Goal: Information Seeking & Learning: Learn about a topic

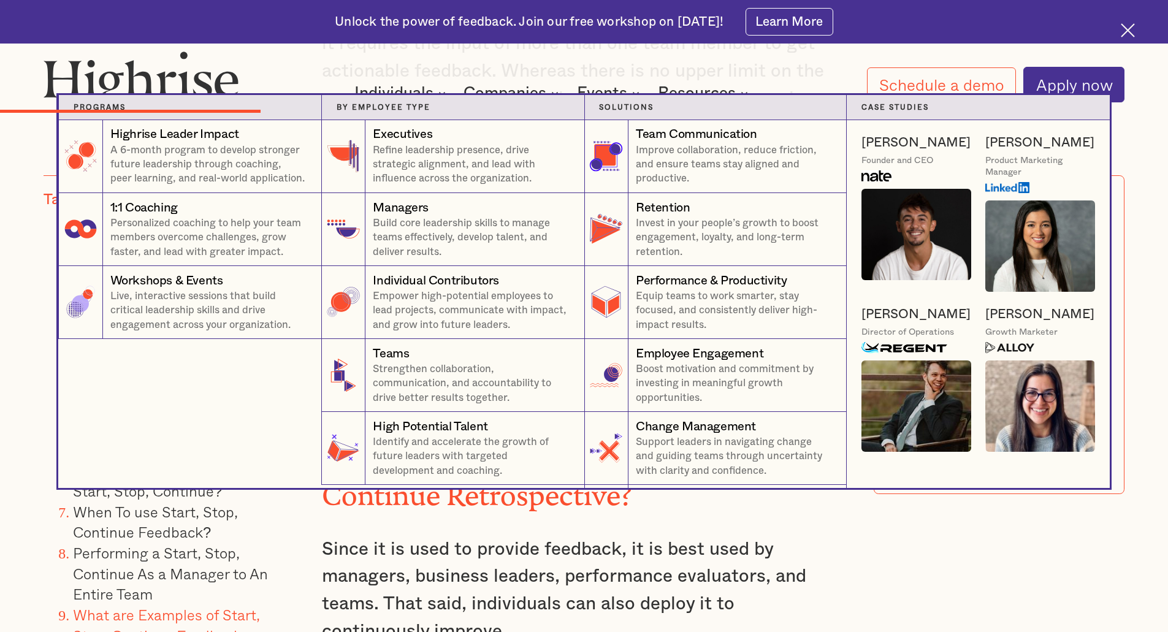
scroll to position [4290, 0]
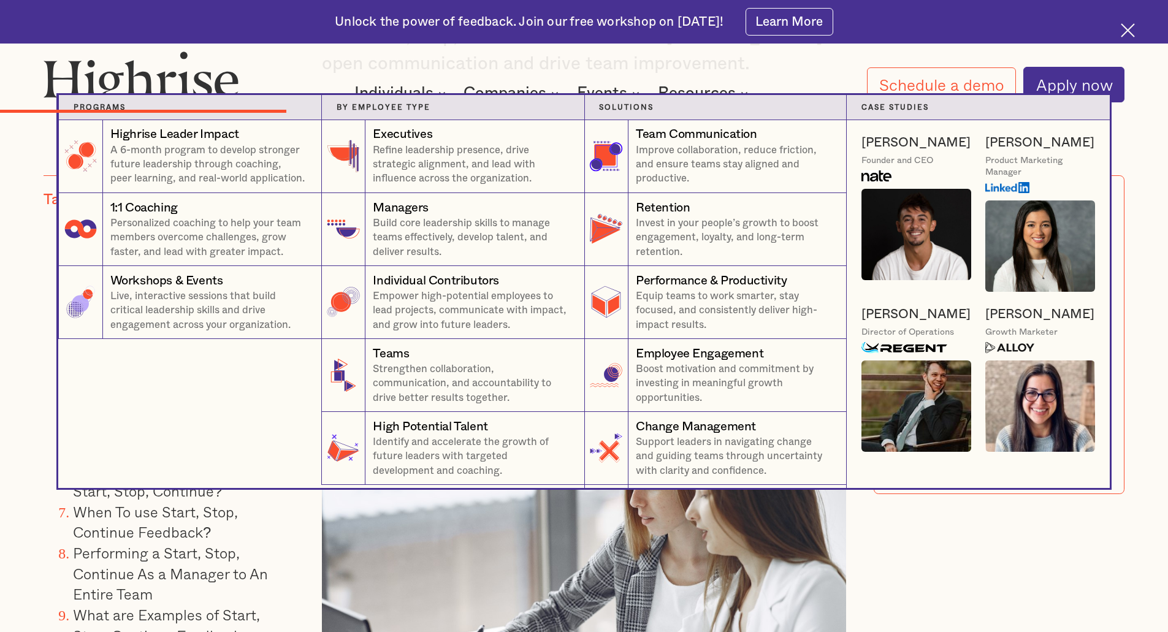
click at [0, 316] on nav "Programs 4 Highrise Leader Impact Program A 6-month program to develop stronger…" at bounding box center [584, 291] width 1168 height 393
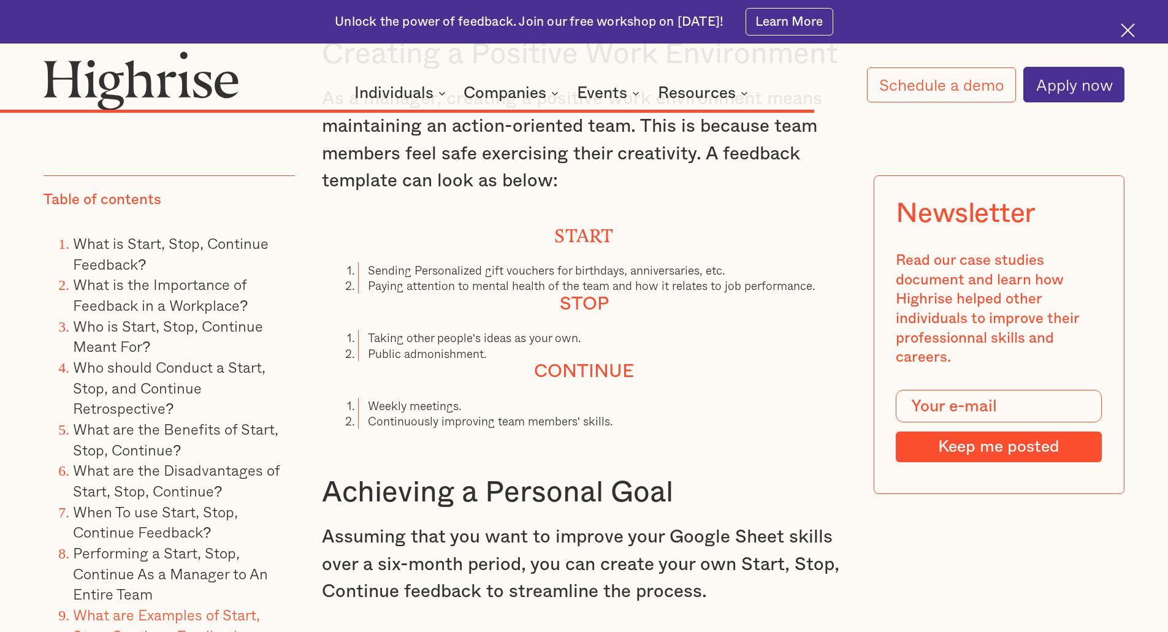
scroll to position [10358, 0]
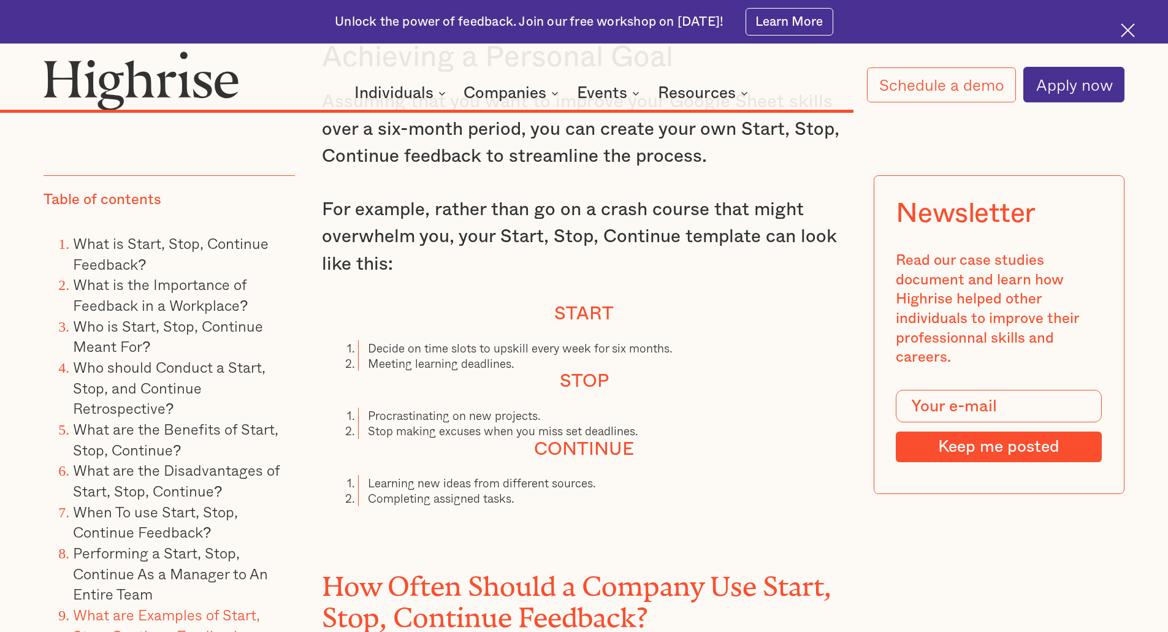
scroll to position [10787, 0]
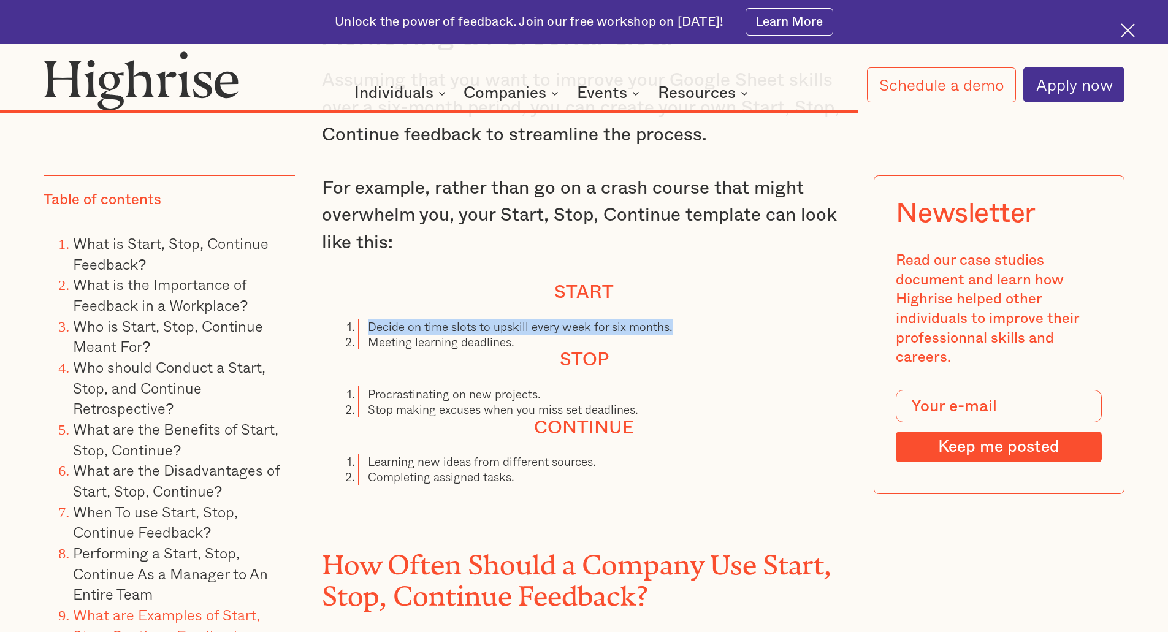
drag, startPoint x: 370, startPoint y: 316, endPoint x: 677, endPoint y: 322, distance: 307.1
click at [677, 322] on li "Decide on time slots to upskill every week for six months." at bounding box center [602, 326] width 488 height 15
copy li "Decide on time slots to upskill every week for six months."
click at [473, 386] on li "Procrastinating on new projects." at bounding box center [602, 393] width 488 height 15
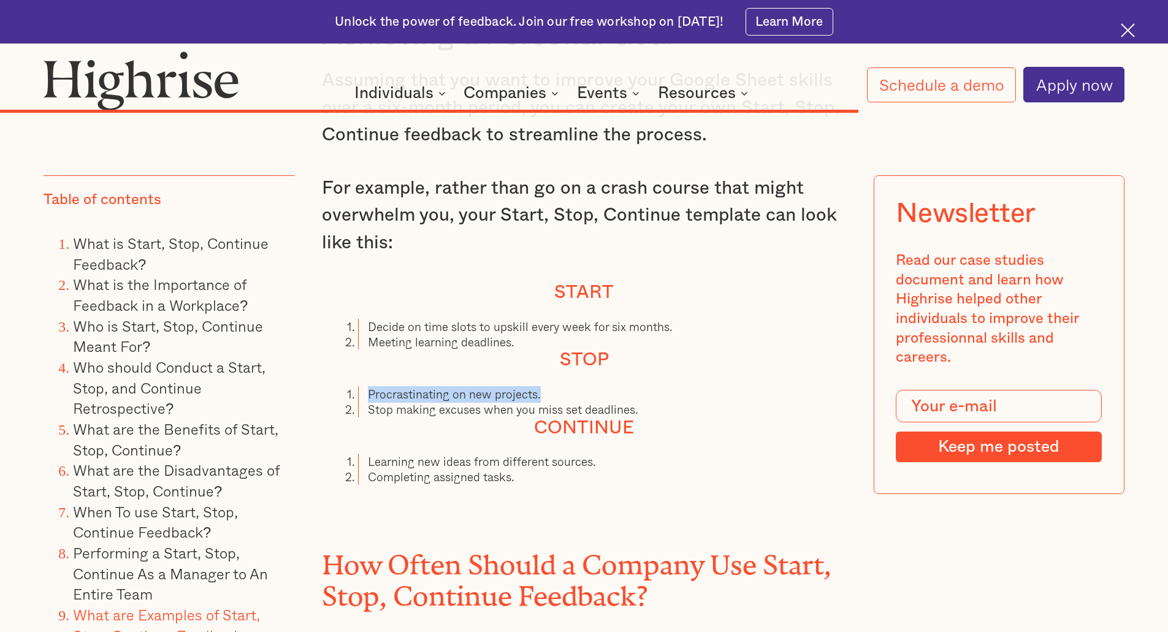
drag, startPoint x: 541, startPoint y: 386, endPoint x: 363, endPoint y: 385, distance: 178.4
click at [363, 386] on li "Procrastinating on new projects." at bounding box center [602, 393] width 488 height 15
copy li "Procrastinating on new projects."
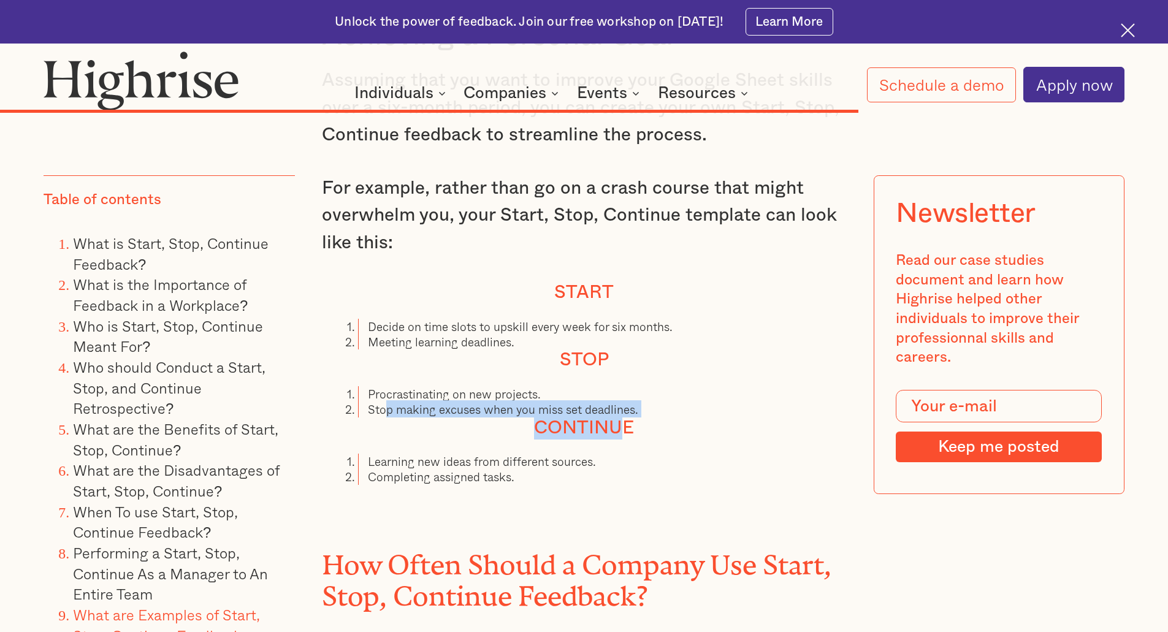
drag, startPoint x: 387, startPoint y: 403, endPoint x: 619, endPoint y: 406, distance: 232.3
click at [634, 401] on li "Stop making excuses when you miss set deadlines." at bounding box center [602, 408] width 488 height 15
drag, startPoint x: 639, startPoint y: 401, endPoint x: 368, endPoint y: 400, distance: 270.9
click at [368, 401] on li "Stop making excuses when you miss set deadlines." at bounding box center [602, 408] width 488 height 15
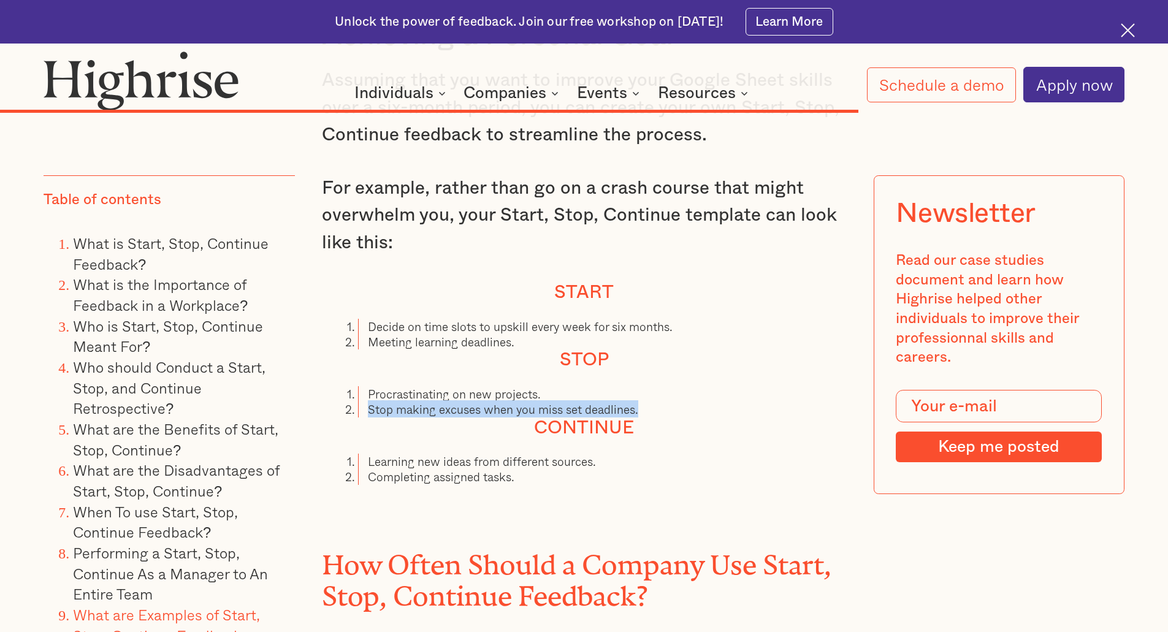
copy li "Stop making excuses when you miss set deadlines."
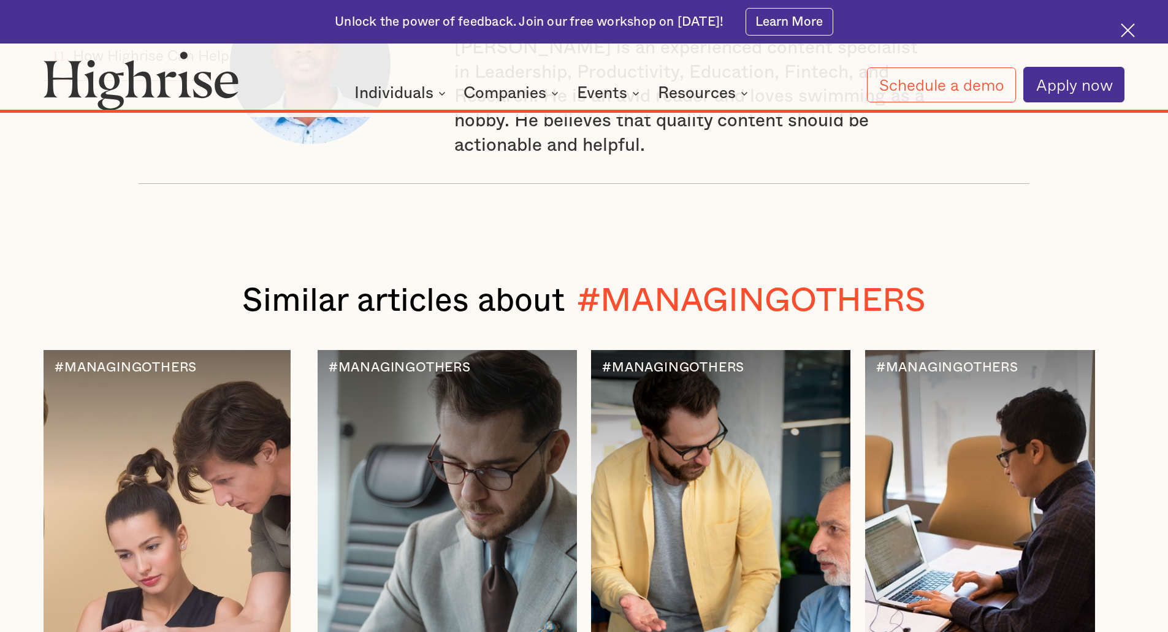
scroll to position [14648, 0]
